Goal: Task Accomplishment & Management: Use online tool/utility

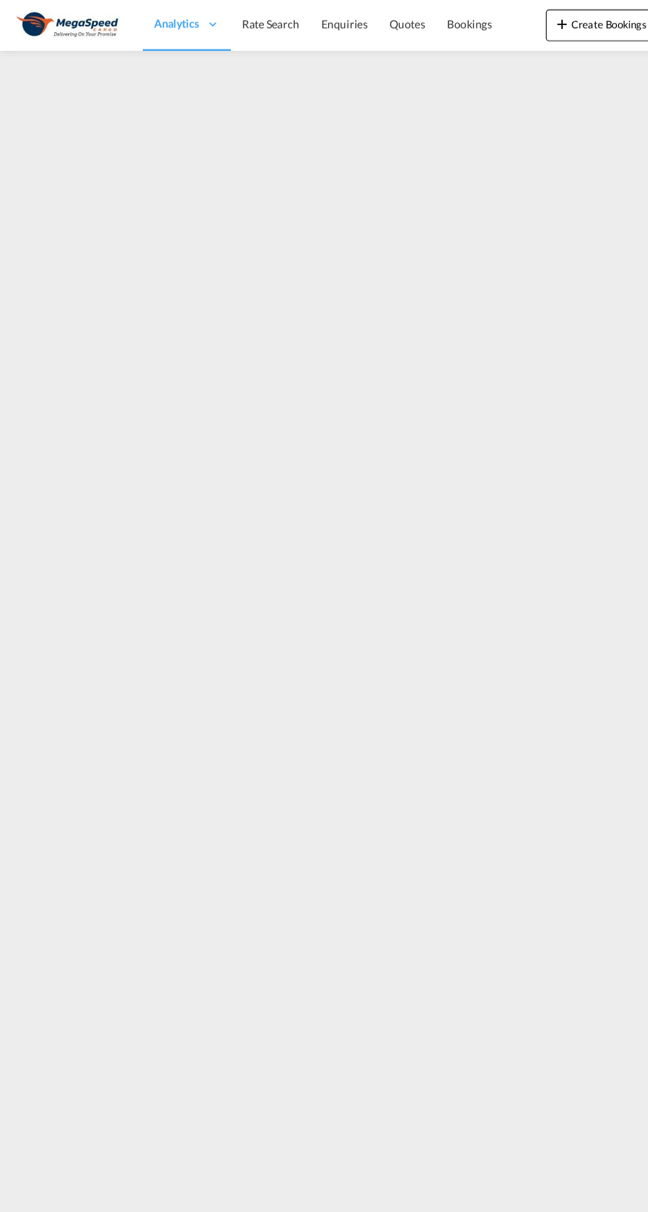
click at [216, 40] on link "Rate Search" at bounding box center [225, 20] width 66 height 43
